Goal: Task Accomplishment & Management: Manage account settings

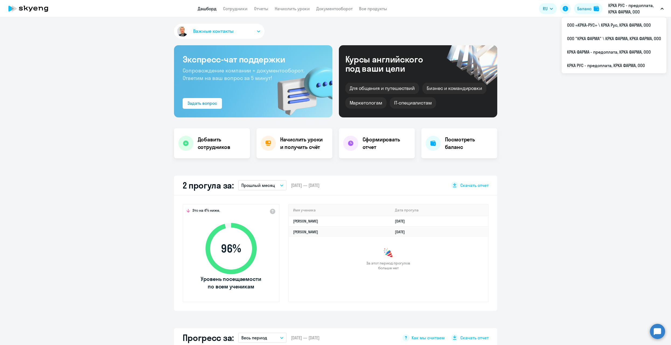
select select "30"
click at [639, 6] on p "КРКА РУС - предоплата, КРКА ФАРМА, ООО" at bounding box center [633, 8] width 50 height 13
click at [628, 9] on p "КРКА РУС - предоплата, КРКА ФАРМА, ООО" at bounding box center [633, 8] width 50 height 13
click at [611, 25] on li "ООО «КРКА-РУС» \ КРКА Рус, КРКА ФАРМА, ООО" at bounding box center [614, 24] width 105 height 13
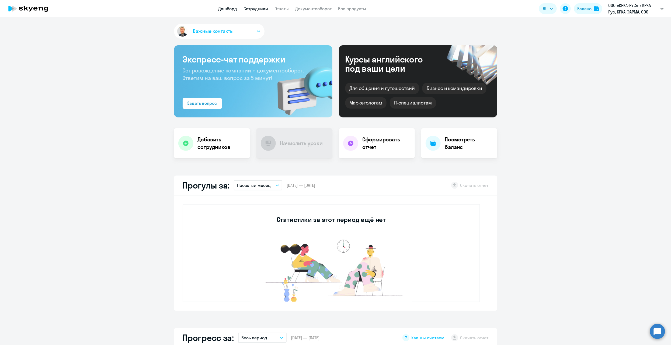
click at [256, 11] on link "Сотрудники" at bounding box center [256, 8] width 25 height 5
select select "30"
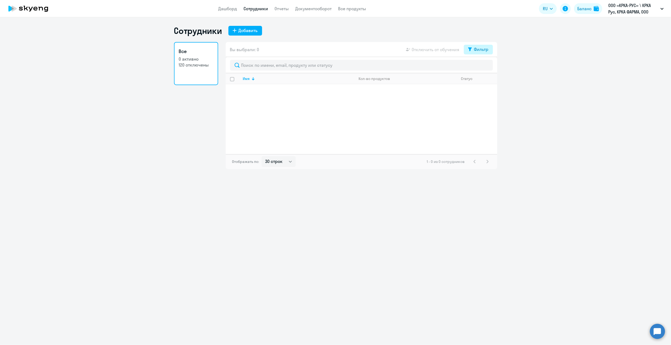
click at [487, 50] on div "Фильтр" at bounding box center [481, 49] width 15 height 6
click at [486, 65] on span at bounding box center [483, 66] width 9 height 5
click at [479, 67] on input "checkbox" at bounding box center [479, 67] width 0 height 0
checkbox input "true"
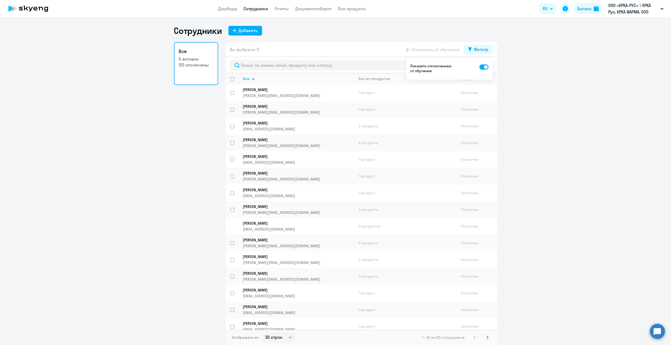
click at [247, 78] on div "Имя" at bounding box center [246, 78] width 7 height 5
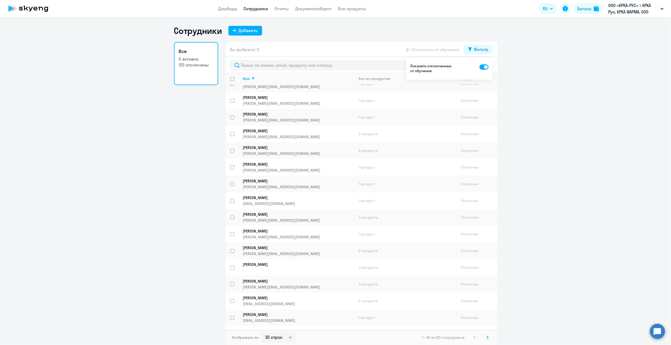
scroll to position [154, 0]
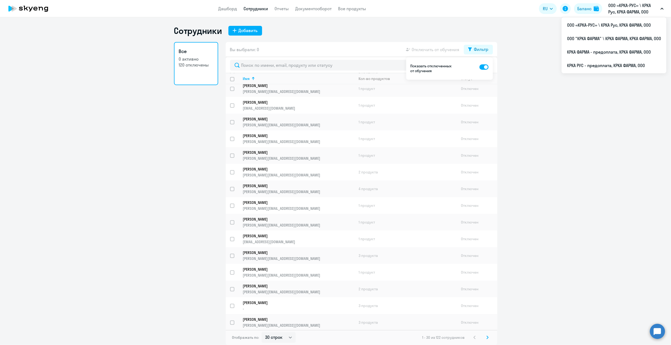
click at [629, 7] on p "ООО «КРКА-РУС» \ КРКА Рус, КРКА ФАРМА, ООО" at bounding box center [633, 8] width 50 height 13
click at [625, 8] on p "ООО «КРКА-РУС» \ КРКА Рус, КРКА ФАРМА, ООО" at bounding box center [633, 8] width 50 height 13
